Goal: Ask a question

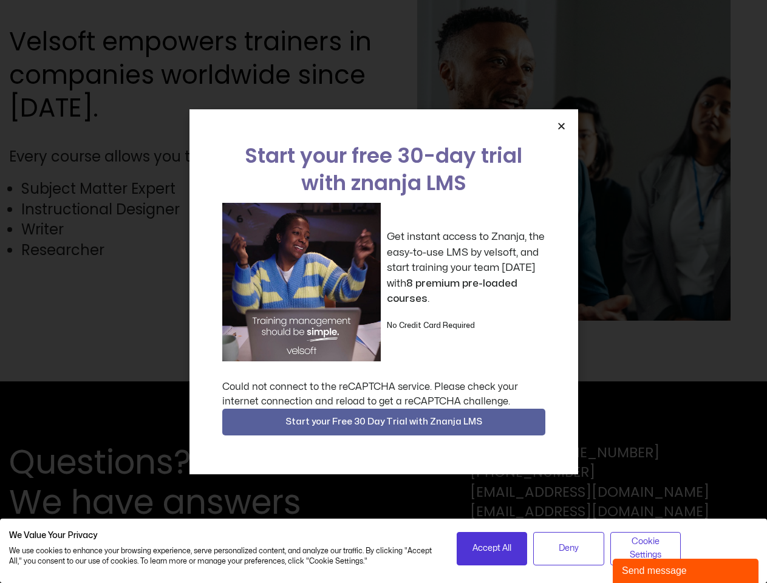
click at [383, 292] on div "Get instant access to Znanja, the easy-to-use LMS by velsoft, and start trainin…" at bounding box center [383, 282] width 323 height 159
click at [561, 126] on icon "Close" at bounding box center [561, 126] width 9 height 9
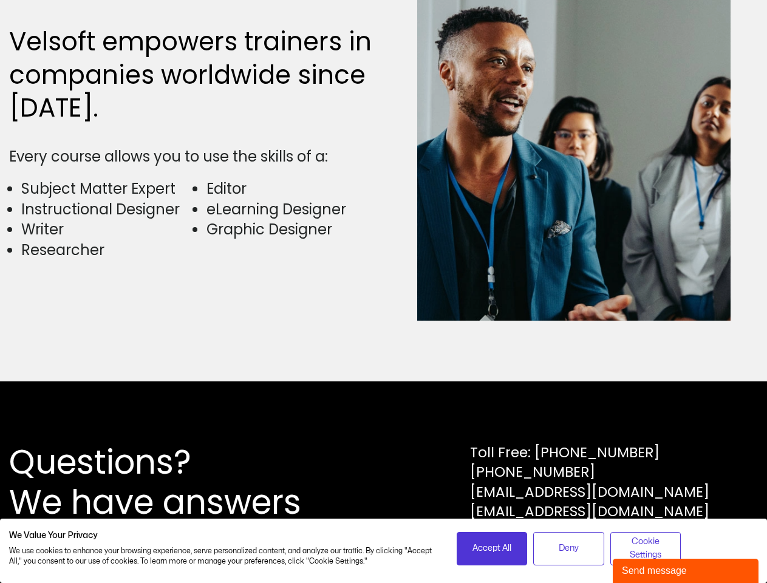
click at [384, 422] on div "Questions? We have answers Toll Free: [PHONE_NUMBER] [PHONE_NUMBER] [EMAIL_ADDR…" at bounding box center [383, 483] width 767 height 202
click at [492, 549] on span "Accept All" at bounding box center [492, 548] width 39 height 13
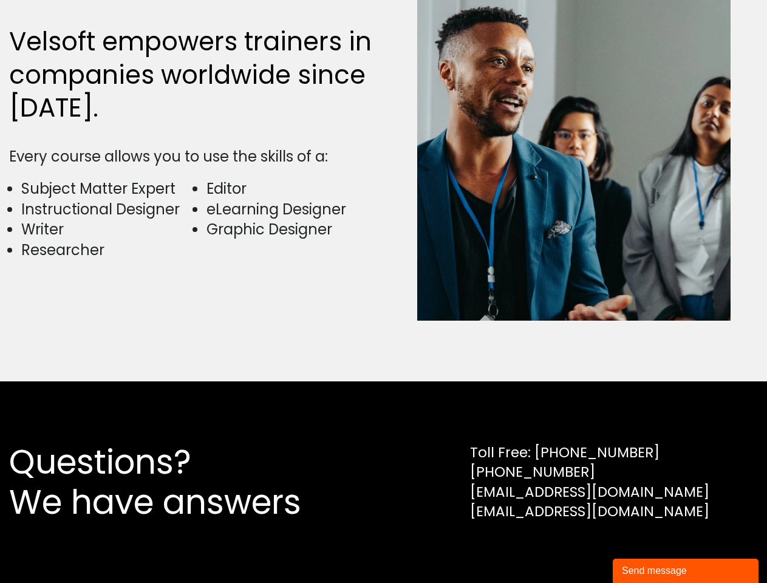
click at [569, 549] on div "Questions? We have answers Toll Free: [PHONE_NUMBER] [PHONE_NUMBER] [EMAIL_ADDR…" at bounding box center [383, 483] width 767 height 202
click at [646, 549] on div "Questions? We have answers Toll Free: [PHONE_NUMBER] [PHONE_NUMBER] [EMAIL_ADDR…" at bounding box center [383, 483] width 767 height 202
click at [686, 571] on div "Send message" at bounding box center [686, 571] width 128 height 15
